Goal: Task Accomplishment & Management: Use online tool/utility

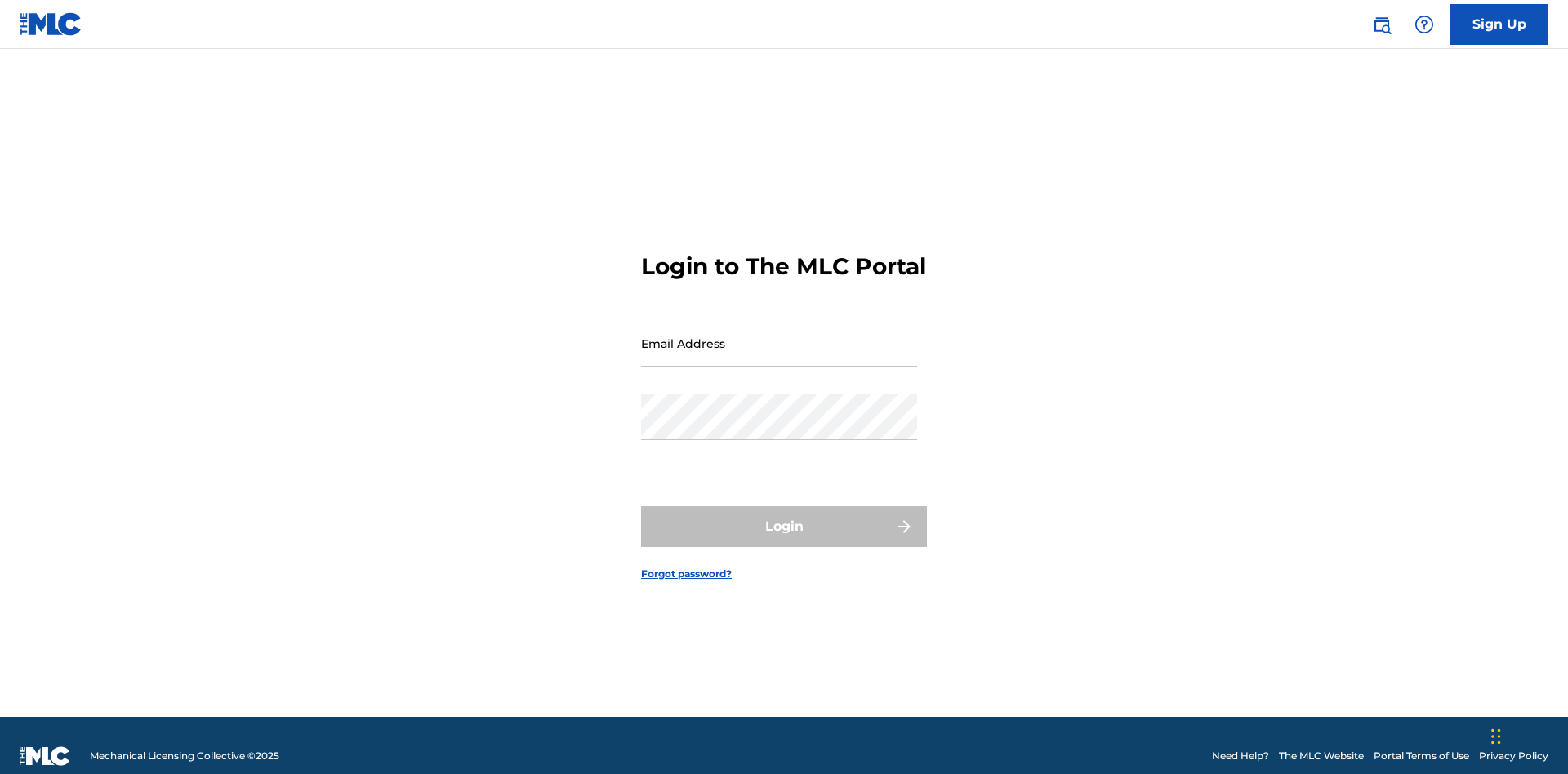
scroll to position [21, 0]
click at [779, 335] on input "Email Address" at bounding box center [778, 343] width 276 height 46
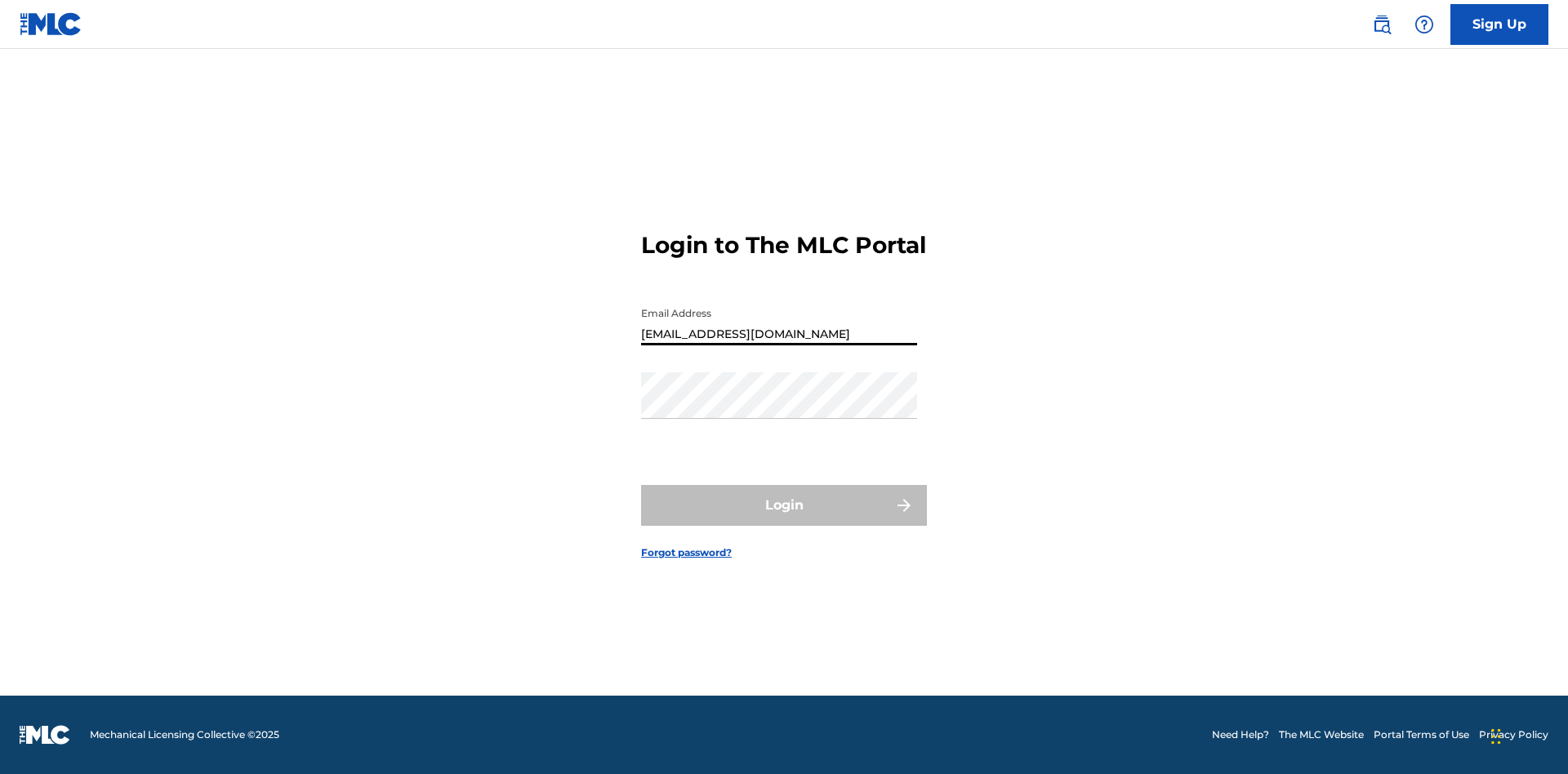
type input "Duke.McTesterson@gmail.com"
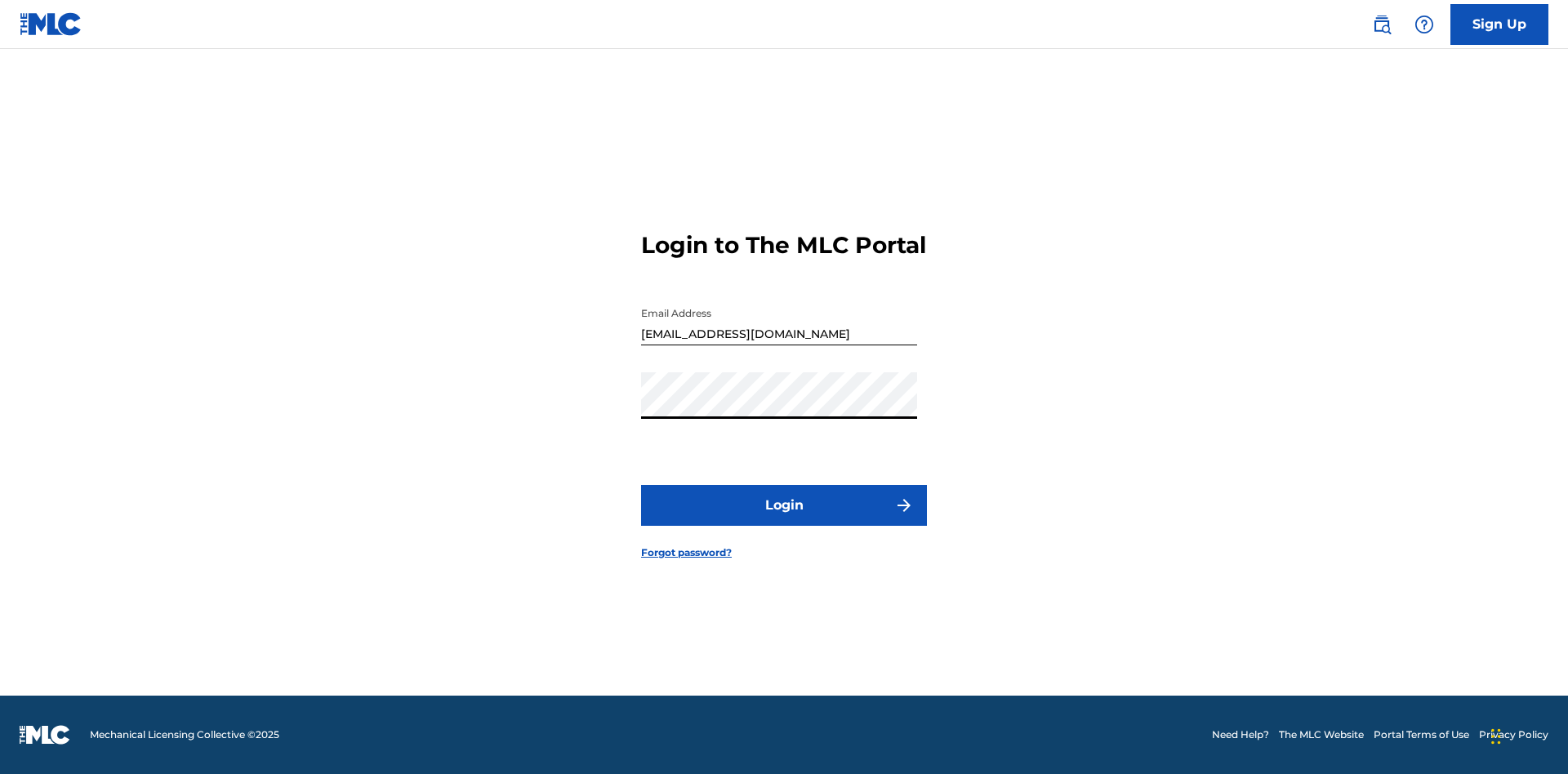
click at [784, 519] on button "Login" at bounding box center [784, 505] width 286 height 41
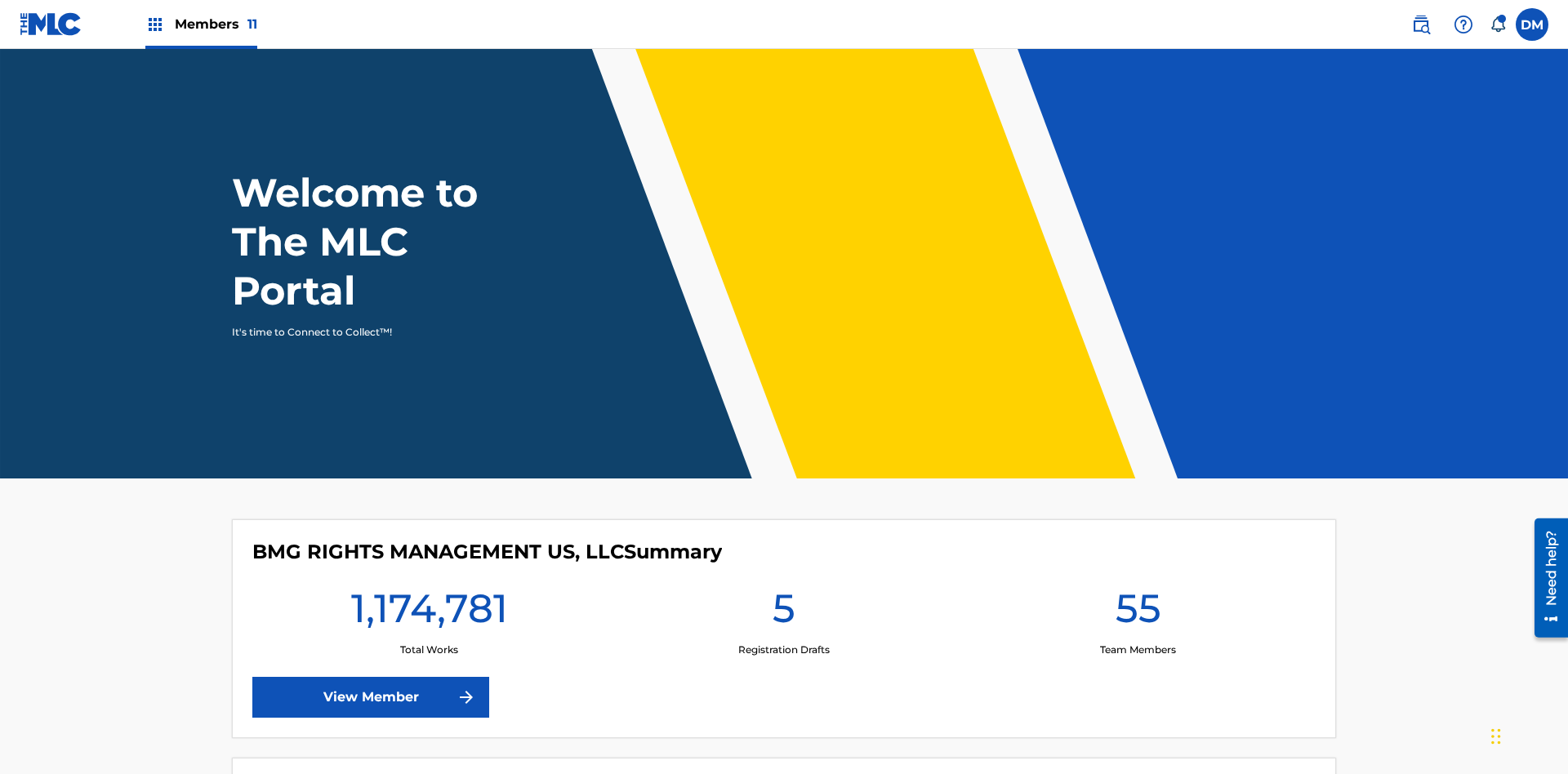
scroll to position [71, 0]
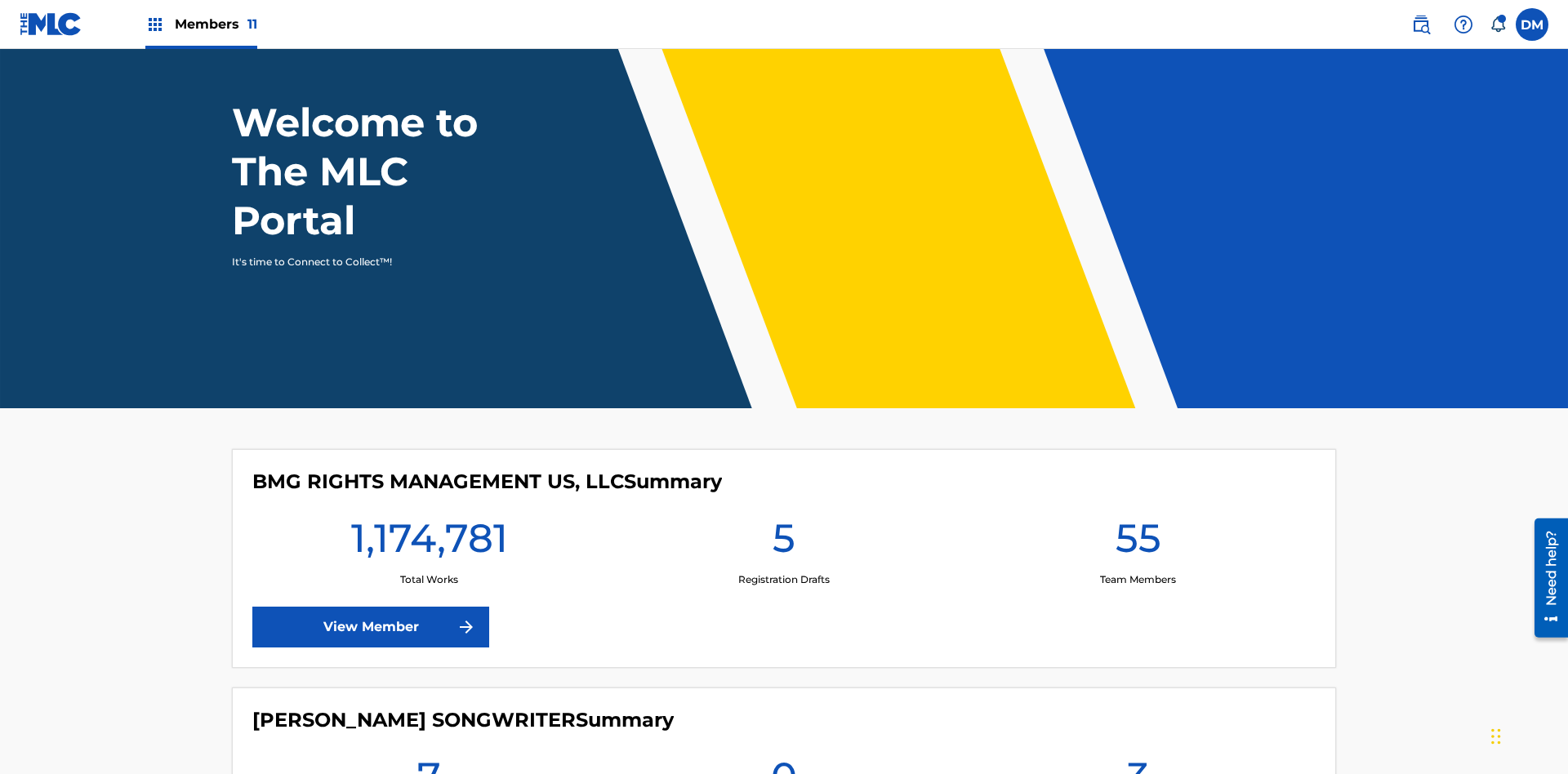
click at [201, 23] on span "Members 11" at bounding box center [216, 23] width 82 height 18
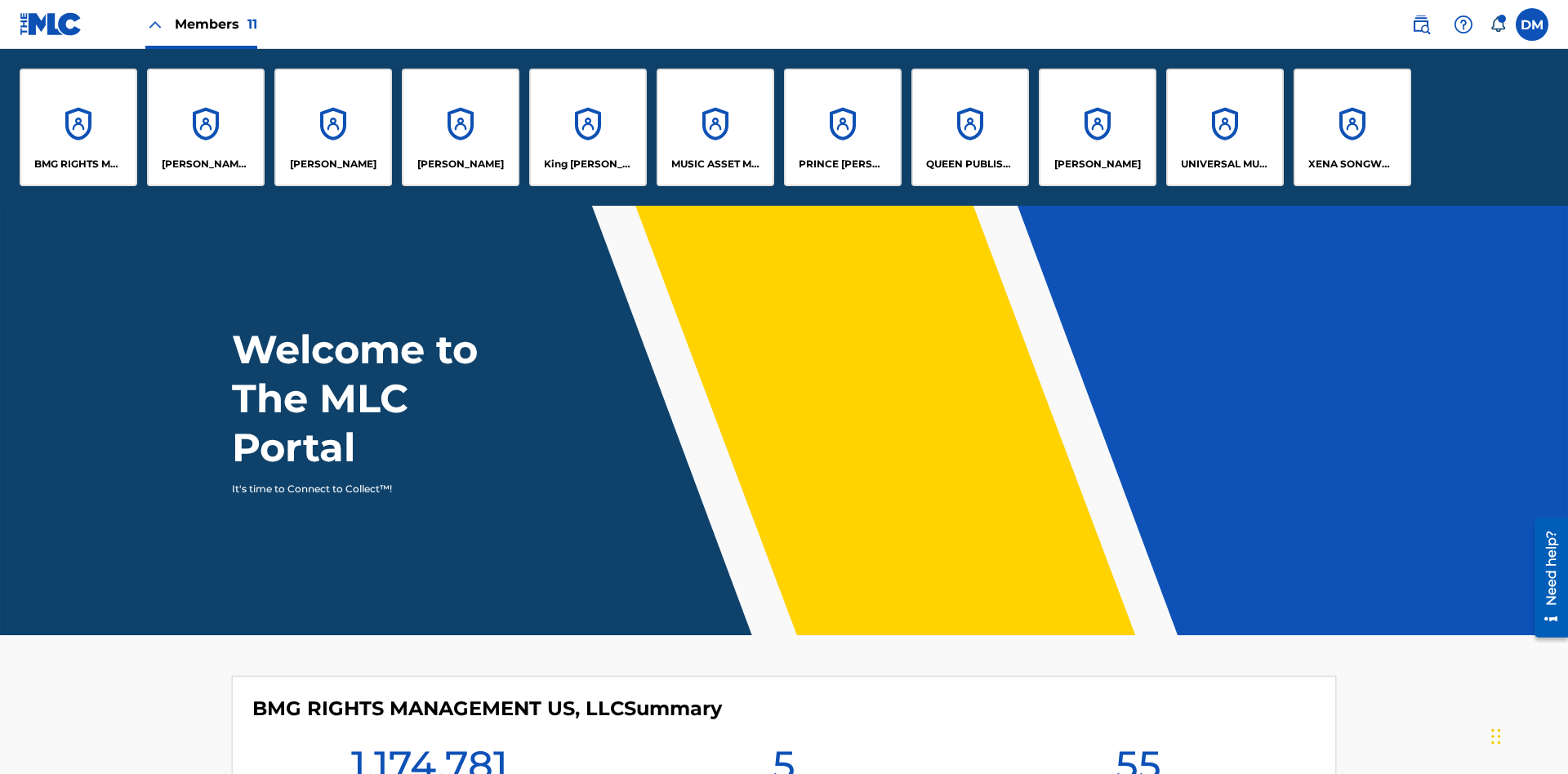
click at [1224, 164] on p "UNIVERSAL MUSIC PUB GROUP" at bounding box center [1225, 163] width 89 height 14
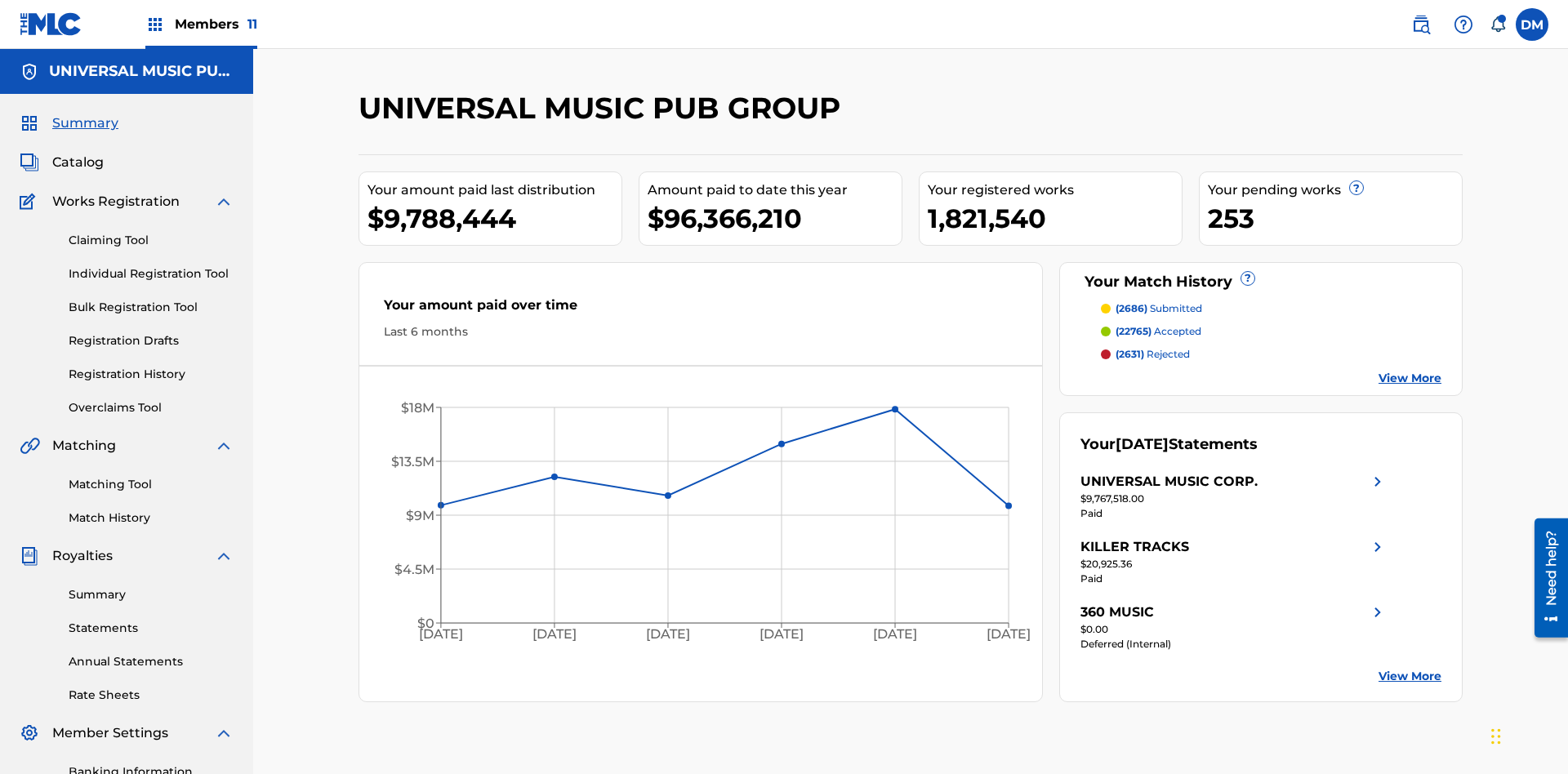
click at [151, 266] on link "Individual Registration Tool" at bounding box center [151, 274] width 165 height 17
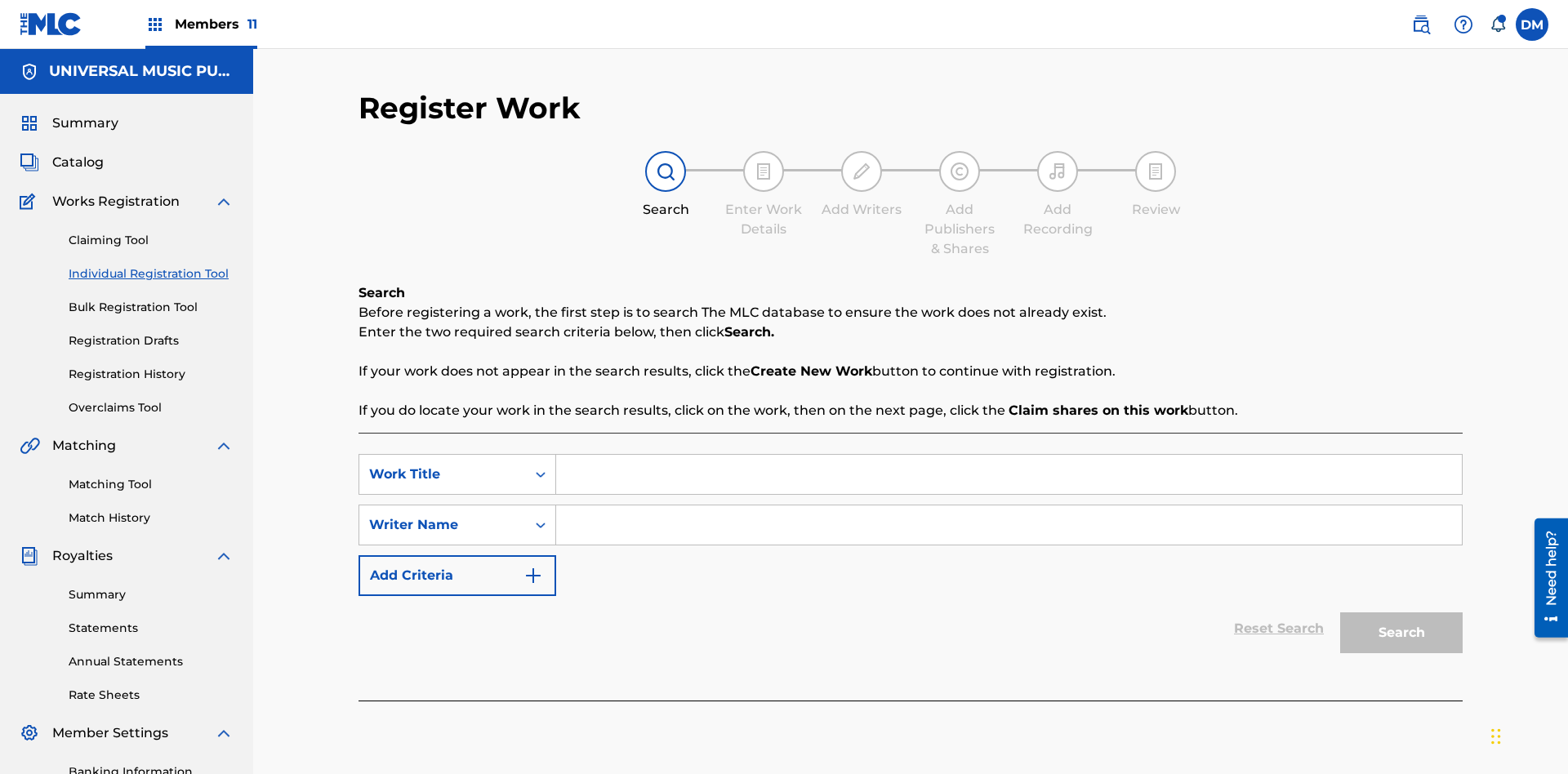
click at [1008, 454] on input "Search Form" at bounding box center [1008, 473] width 906 height 40
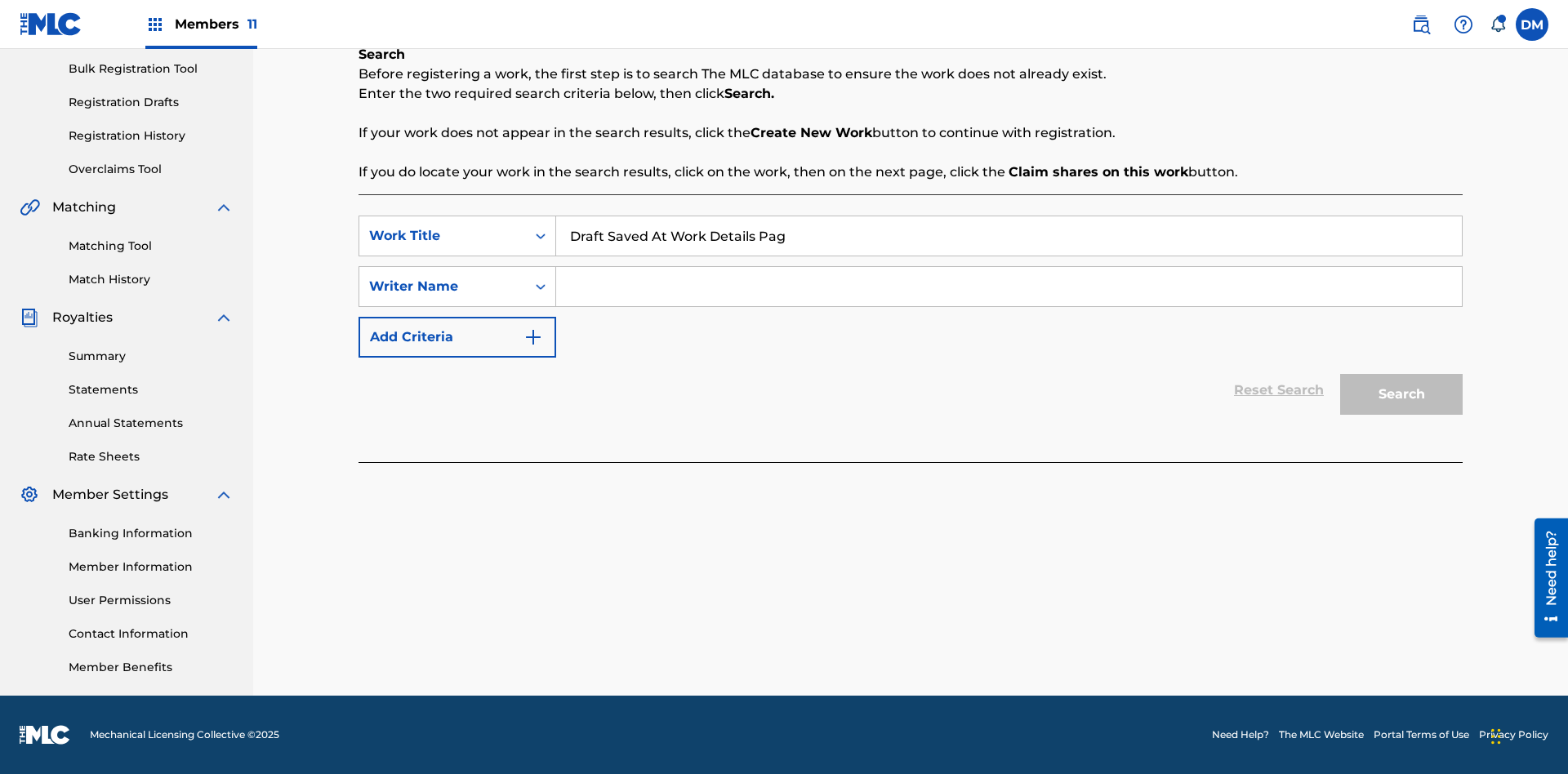
type input "Draft Saved At Work Details Page"
